Goal: Find specific page/section: Find specific page/section

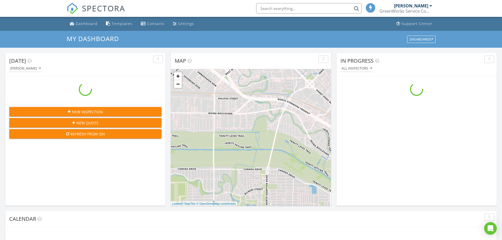
scroll to position [3, 3]
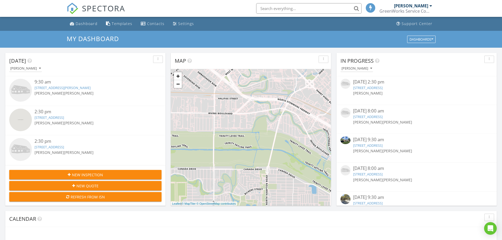
click at [318, 11] on input "text" at bounding box center [308, 8] width 105 height 11
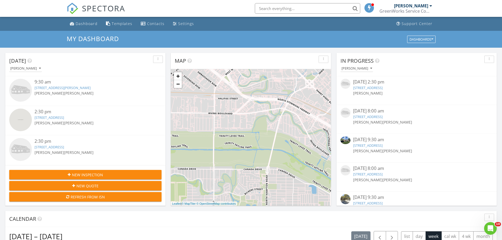
scroll to position [0, 0]
type input "1"
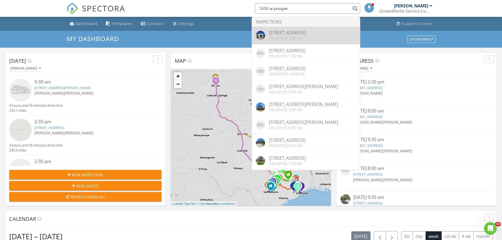
type input "1630 w prosper"
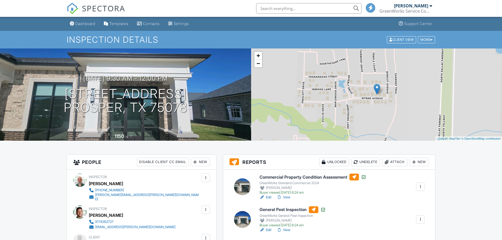
click at [304, 8] on input "text" at bounding box center [308, 8] width 105 height 11
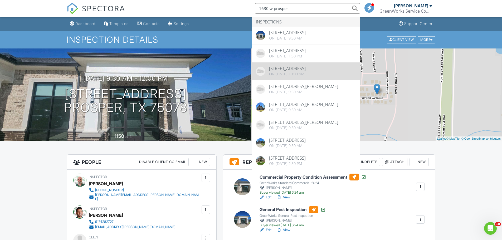
type input "1630 w prosper"
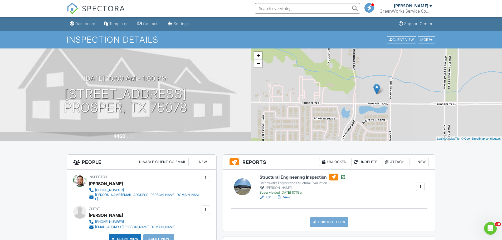
click at [309, 177] on h6 "Structural Engineering Inspection" at bounding box center [303, 177] width 86 height 7
